Goal: Information Seeking & Learning: Check status

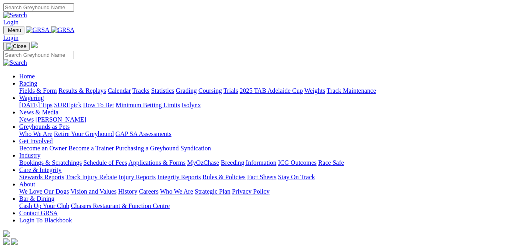
click at [37, 80] on link "Racing" at bounding box center [28, 83] width 18 height 7
click at [102, 87] on link "Results & Replays" at bounding box center [82, 90] width 48 height 7
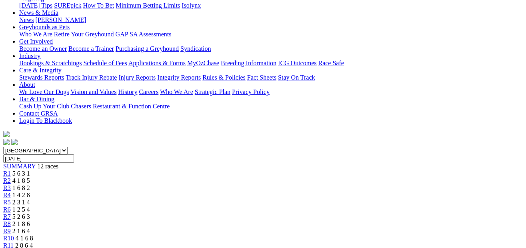
scroll to position [116, 0]
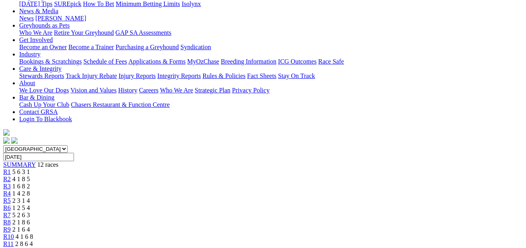
click at [33, 240] on span "2 8 6 4" at bounding box center [24, 243] width 18 height 7
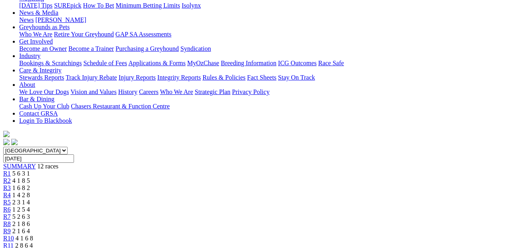
scroll to position [116, 0]
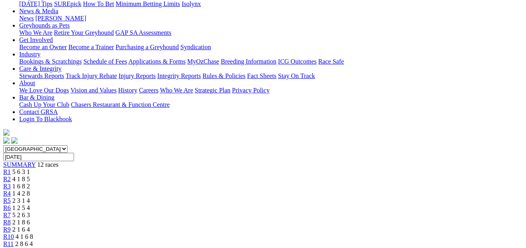
click at [33, 233] on span "4 1 6 8" at bounding box center [25, 236] width 18 height 7
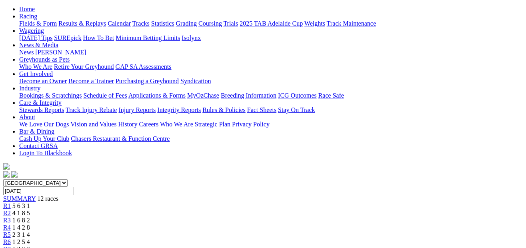
scroll to position [76, 0]
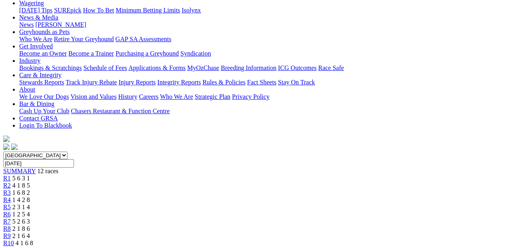
scroll to position [104, 0]
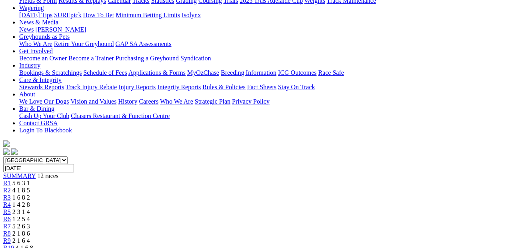
click at [30, 223] on span "5 2 6 3" at bounding box center [21, 226] width 18 height 7
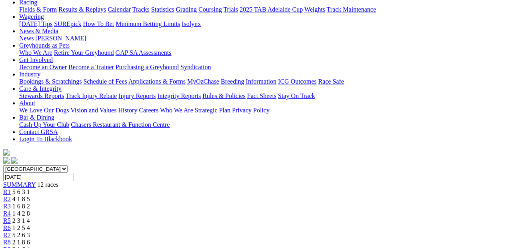
scroll to position [88, 0]
